Goal: Information Seeking & Learning: Learn about a topic

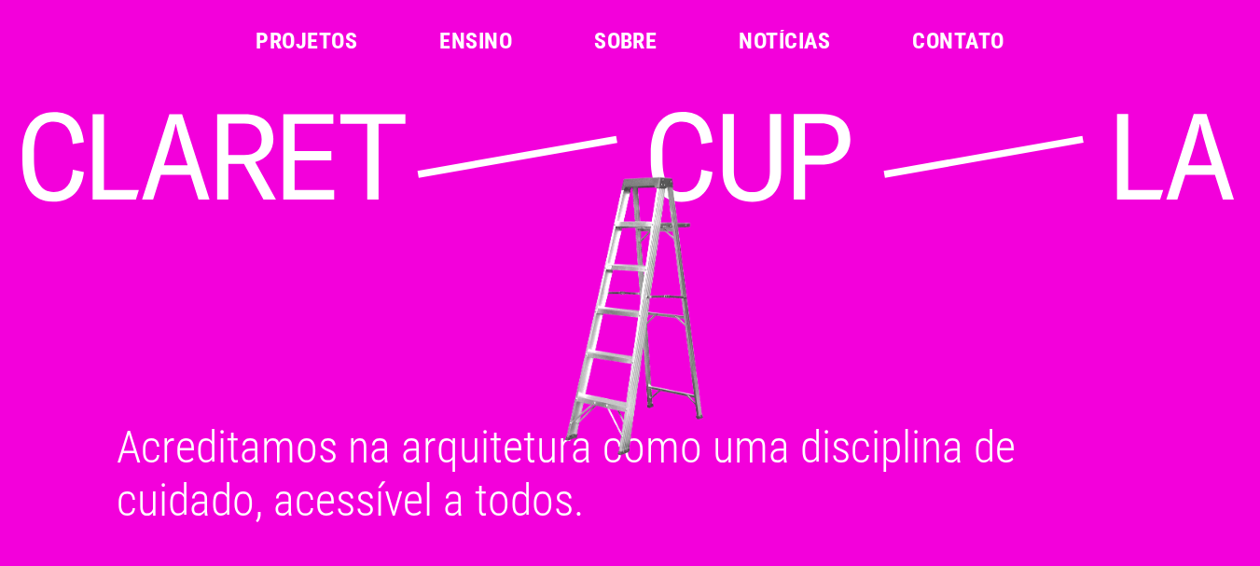
click at [315, 37] on font "Projetos" at bounding box center [307, 41] width 102 height 26
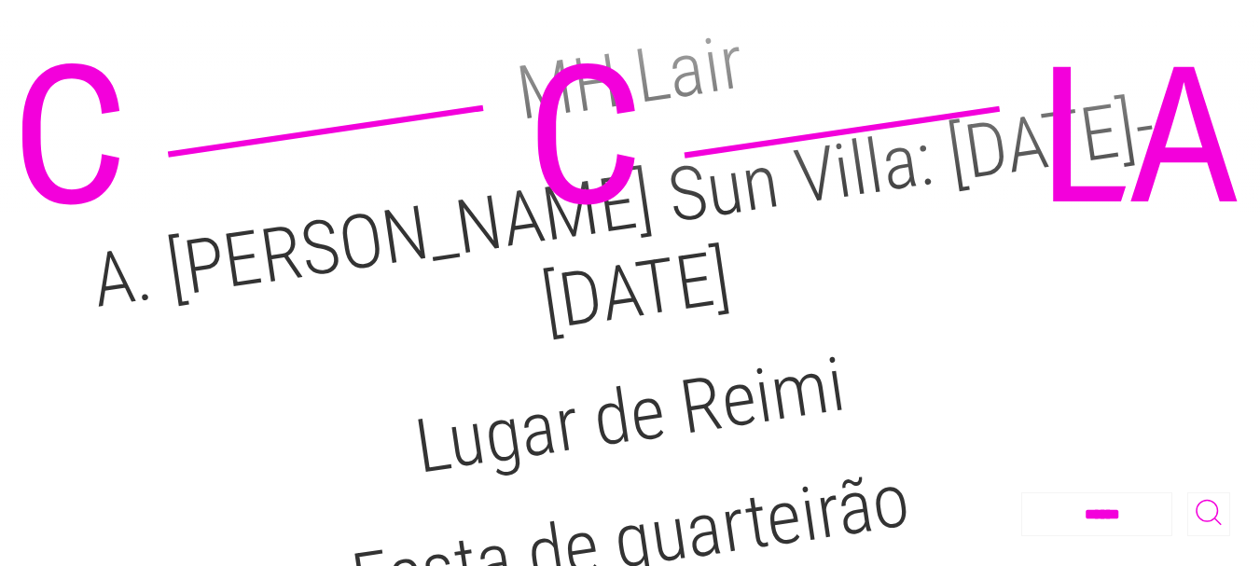
scroll to position [280, 0]
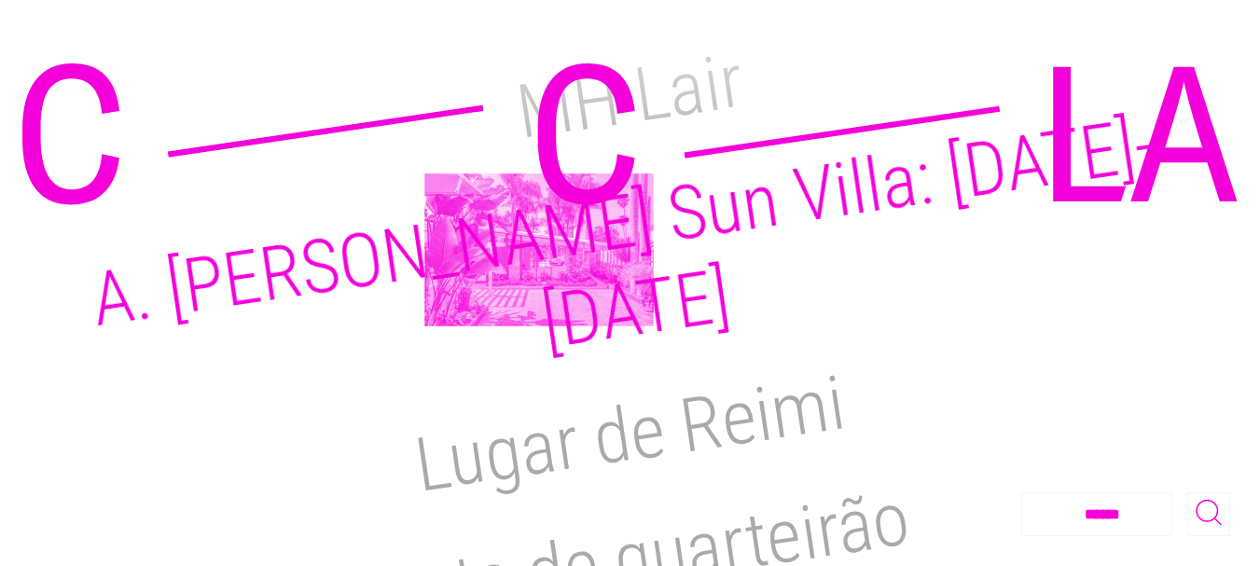
click at [539, 250] on font "A. [PERSON_NAME] Sun Villa: [DATE]-[DATE]" at bounding box center [623, 234] width 1073 height 266
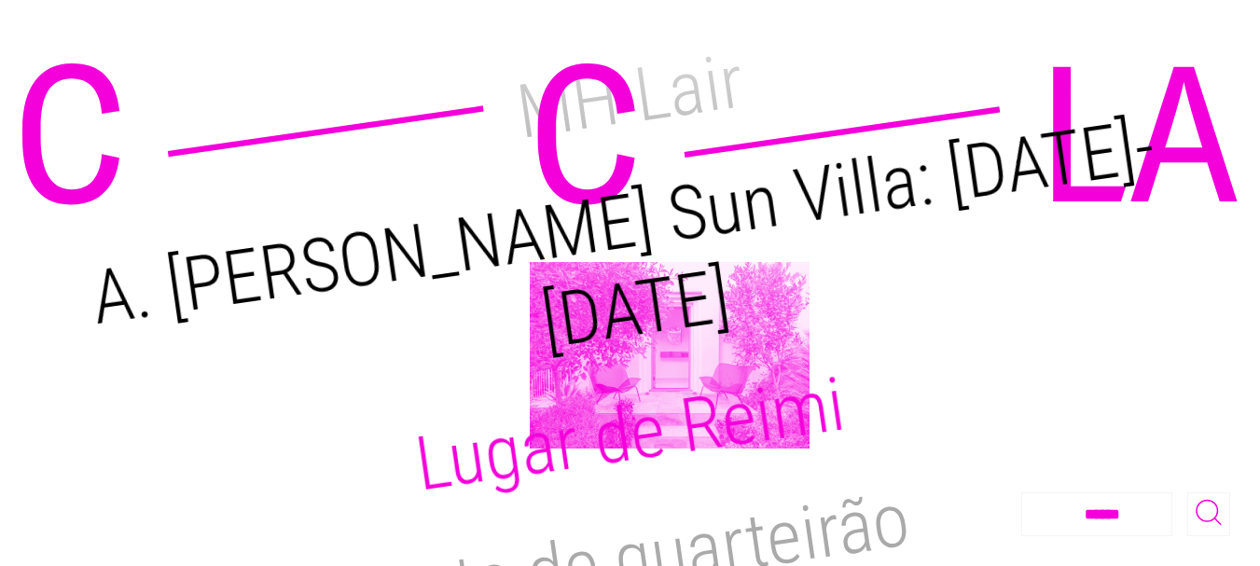
click at [670, 360] on font "Lugar de Reimi" at bounding box center [630, 434] width 440 height 148
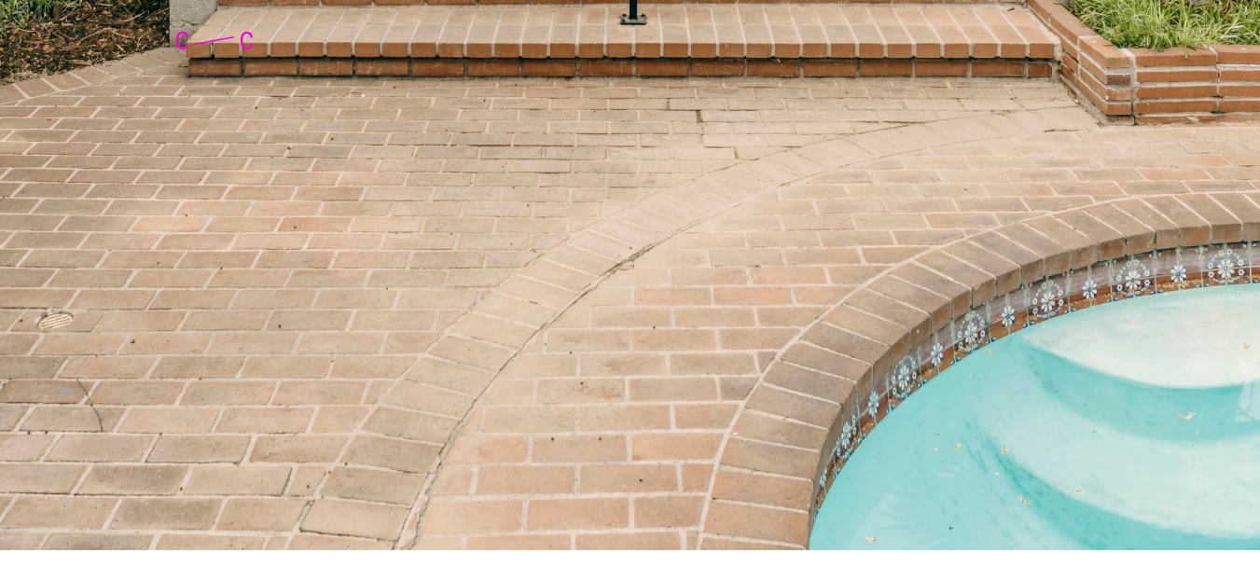
scroll to position [10073, 0]
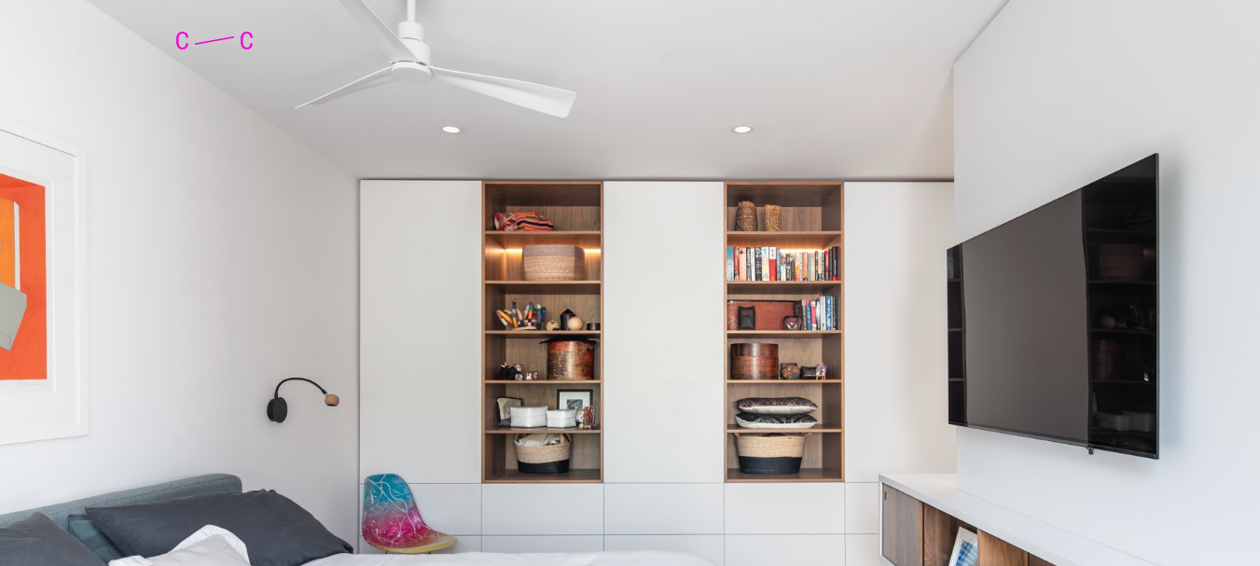
scroll to position [7368, 0]
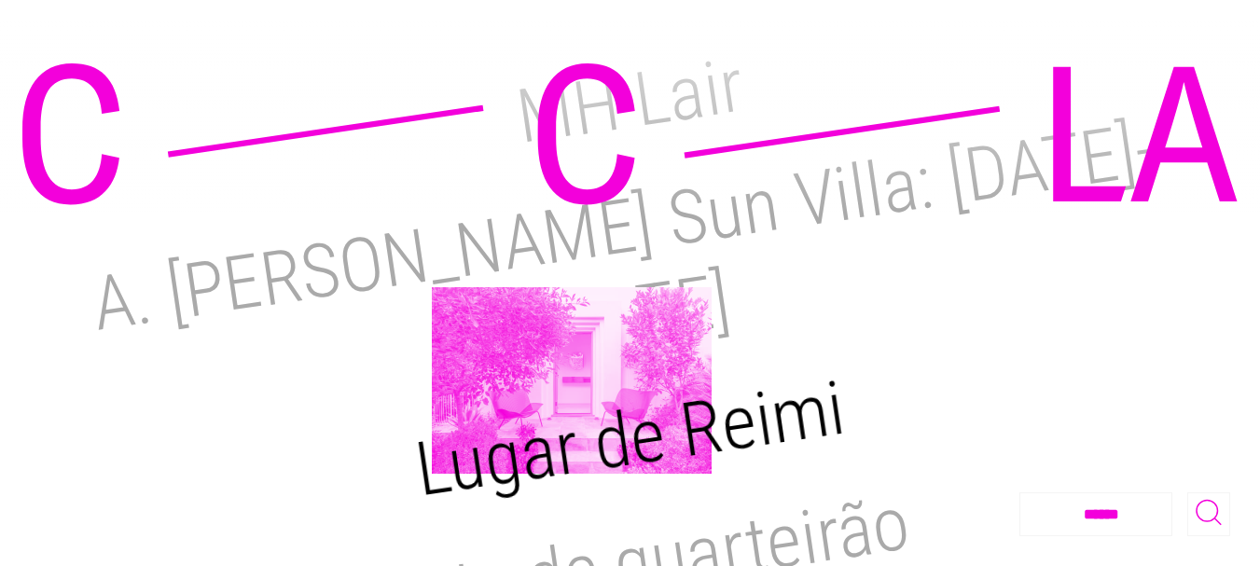
scroll to position [278, 0]
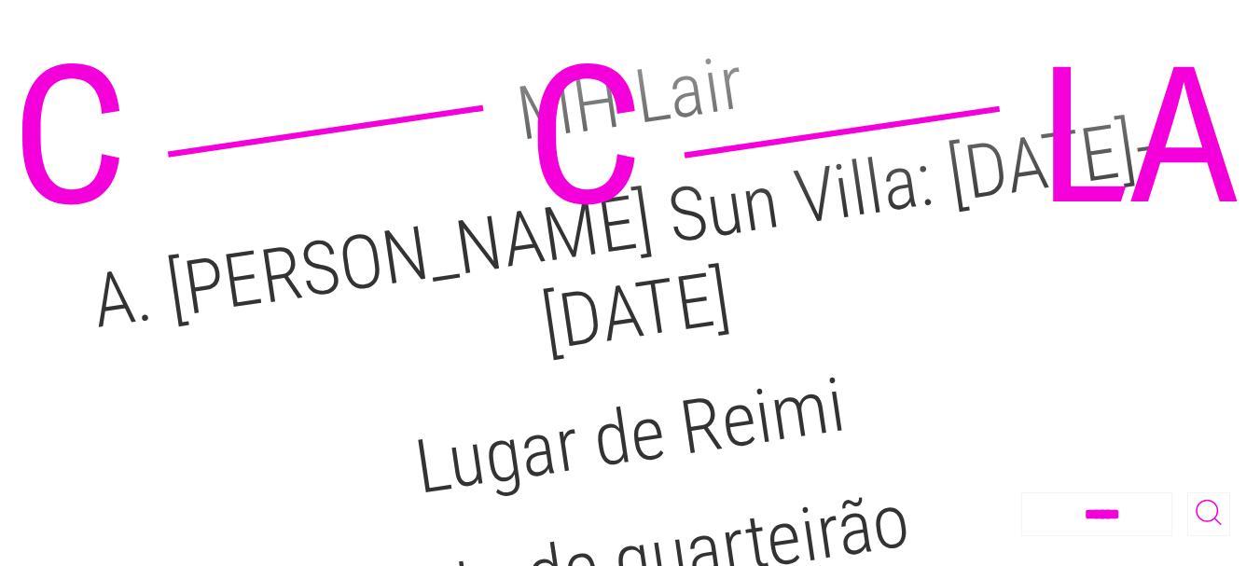
click at [576, 497] on footer "**********" at bounding box center [630, 514] width 1200 height 44
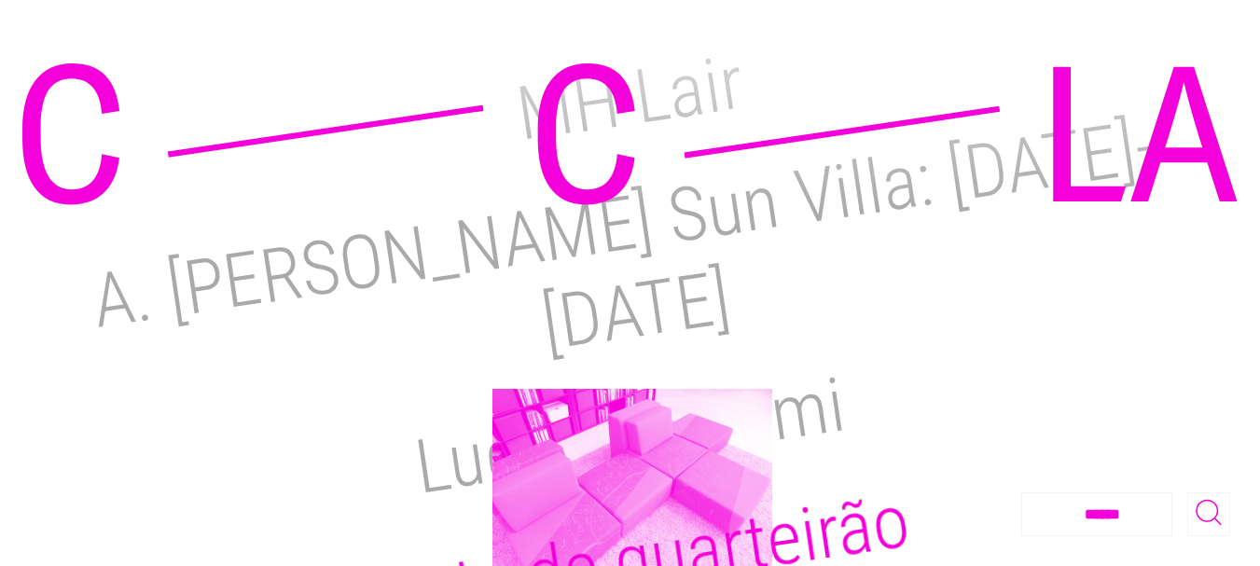
click at [632, 487] on font "Festa de quarteirão" at bounding box center [630, 562] width 568 height 169
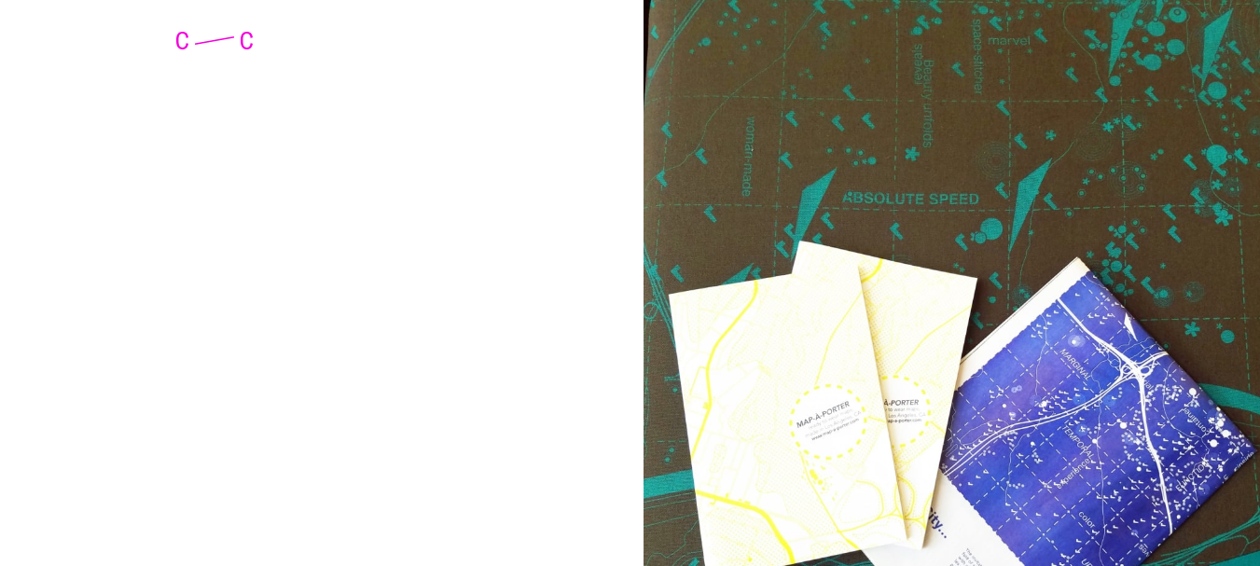
scroll to position [3731, 0]
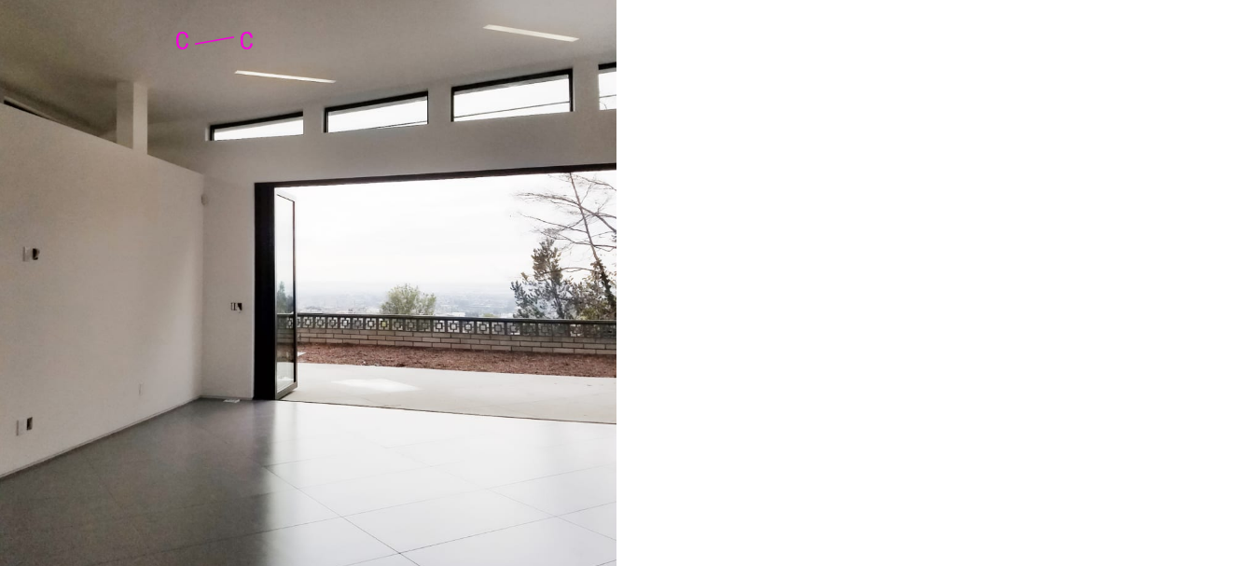
scroll to position [4943, 0]
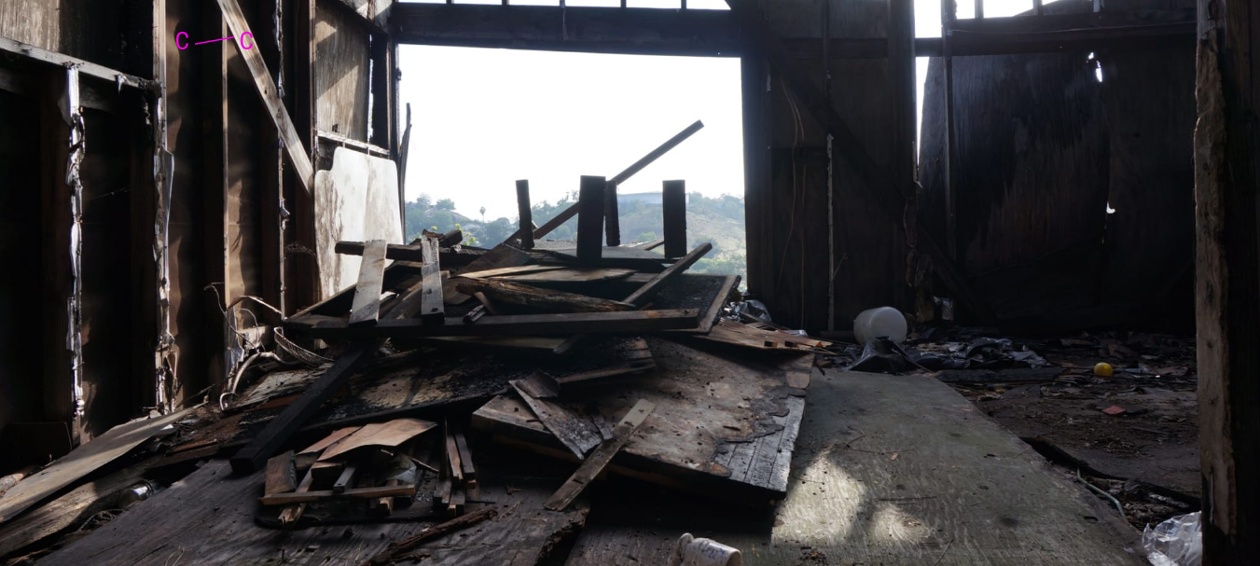
scroll to position [5969, 0]
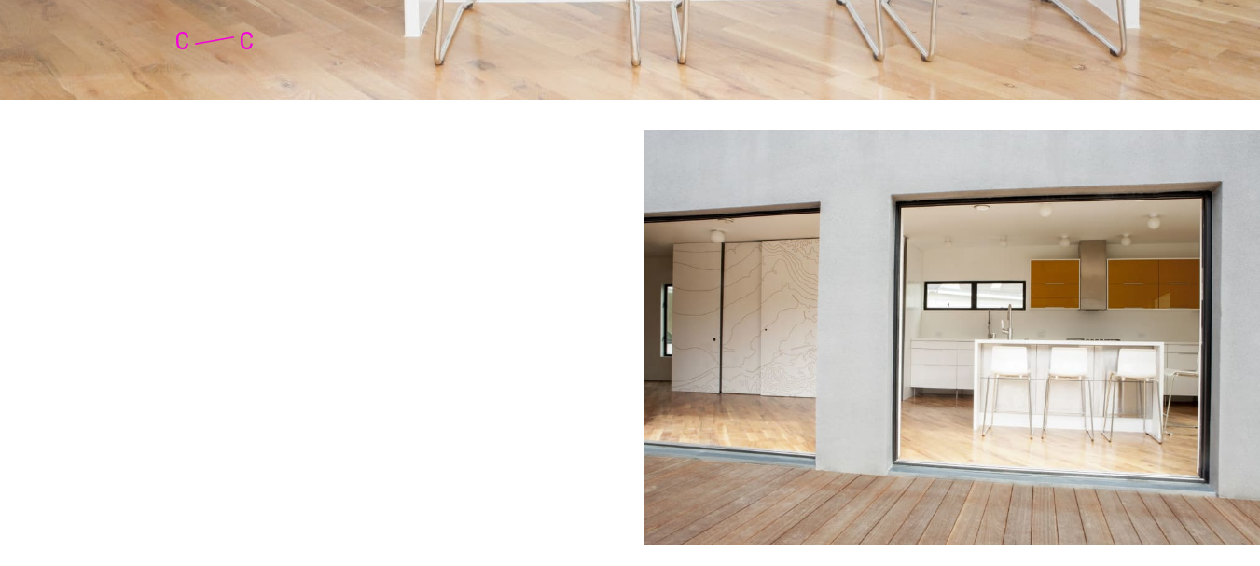
scroll to position [3731, 0]
